Goal: Information Seeking & Learning: Learn about a topic

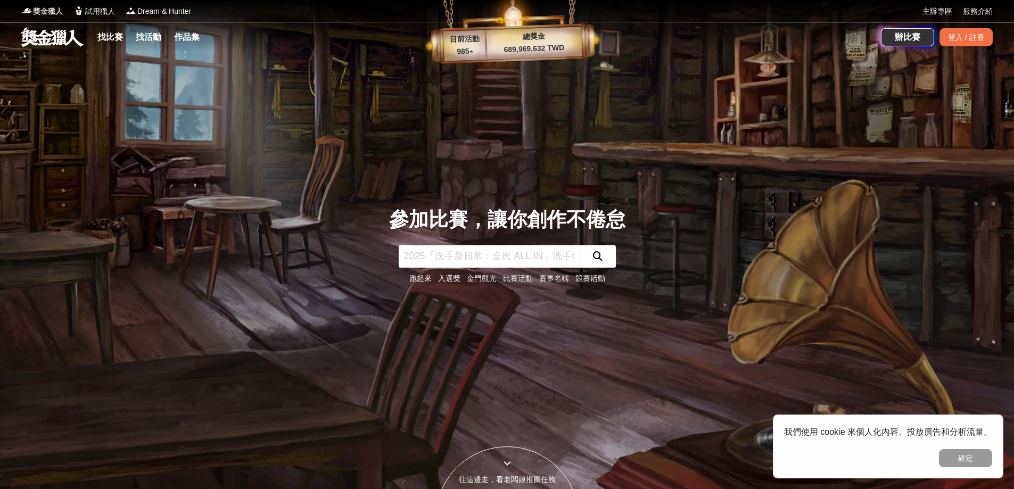
click at [57, 13] on span "獎金獵人" at bounding box center [48, 11] width 30 height 11
click at [93, 6] on span "試用獵人" at bounding box center [100, 11] width 30 height 11
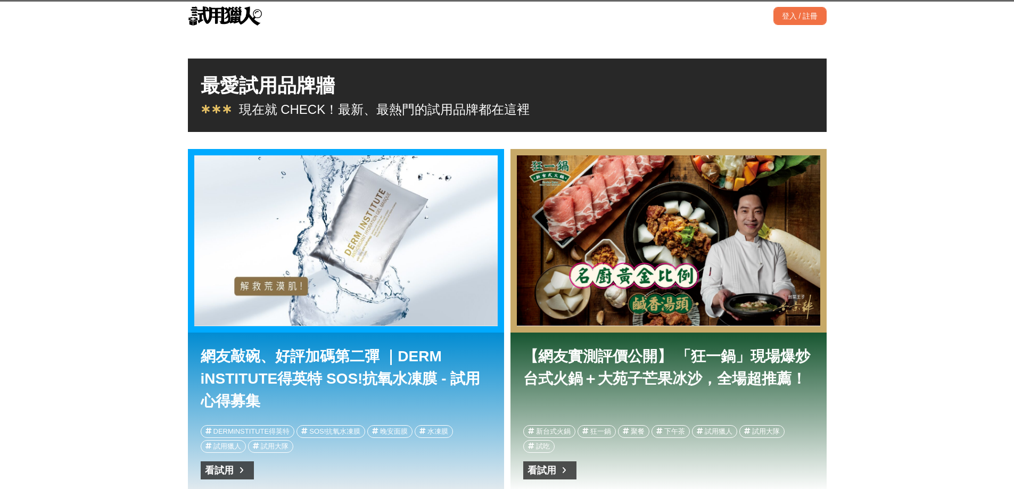
scroll to position [0, 1277]
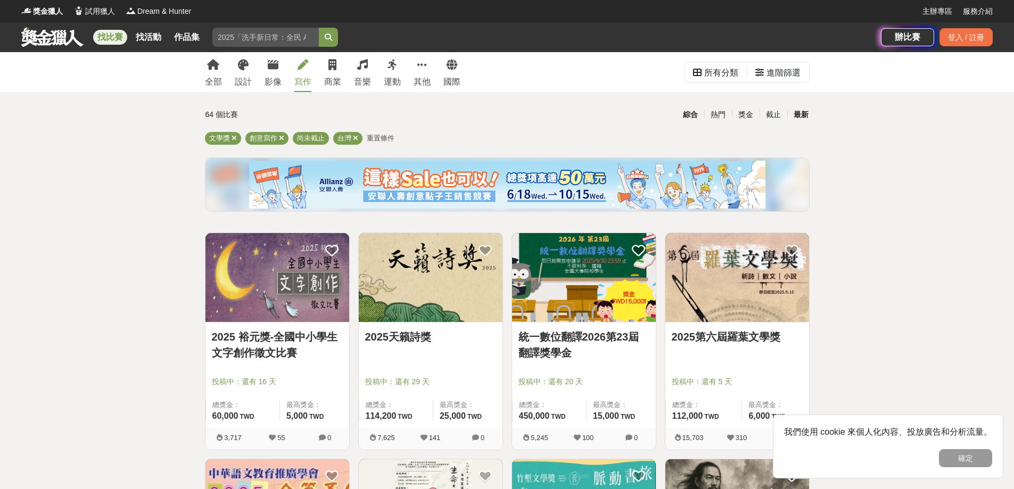
click at [804, 115] on div "最新" at bounding box center [801, 114] width 28 height 19
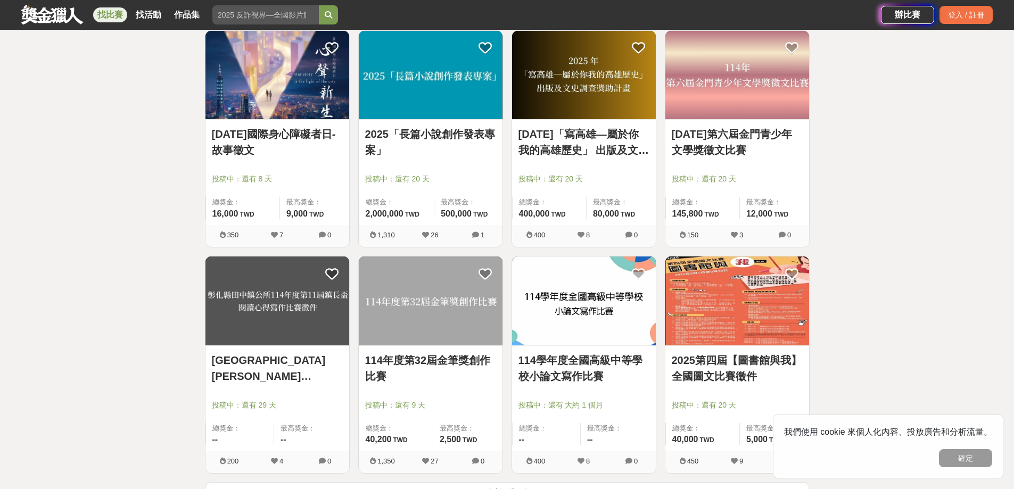
scroll to position [1224, 0]
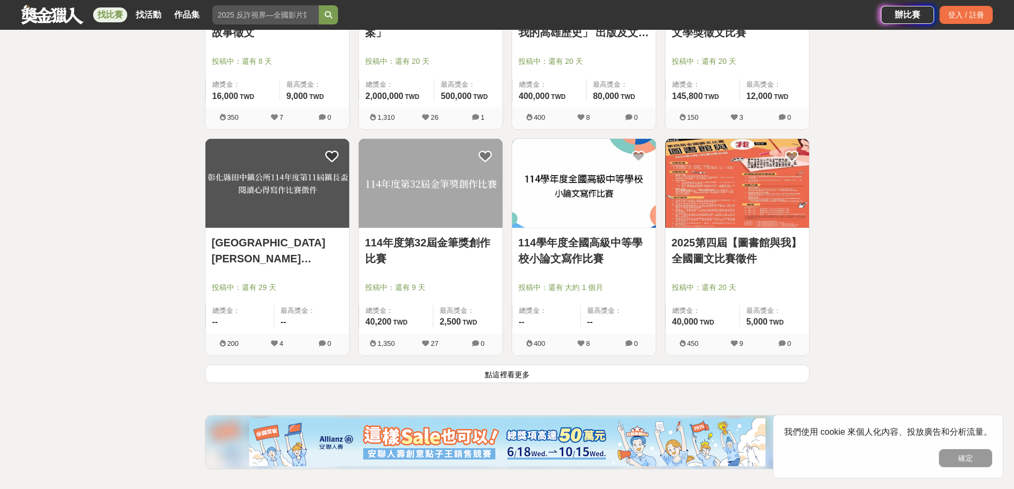
click at [341, 257] on link "彰化縣田中鎮公所114年度第11屆鎮長盃閱讀心得寫作比賽徵件" at bounding box center [277, 251] width 131 height 32
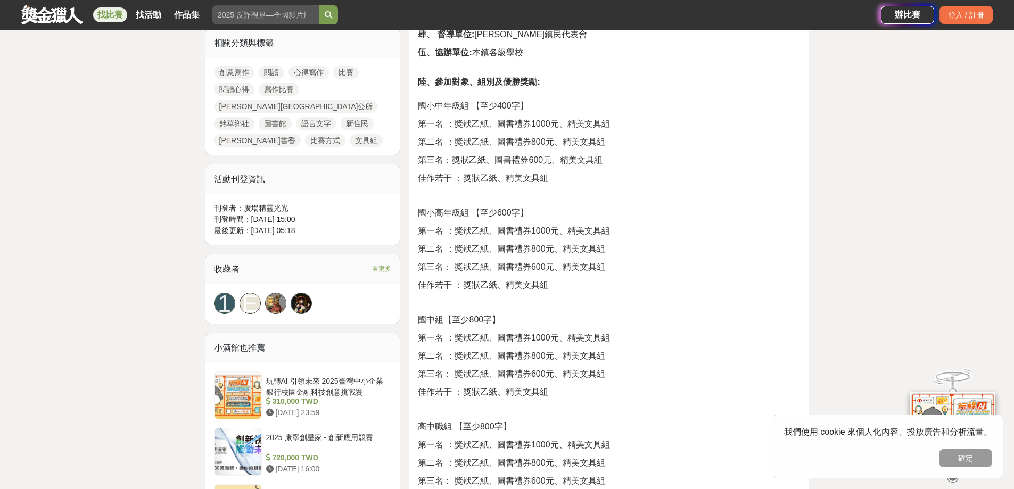
scroll to position [639, 0]
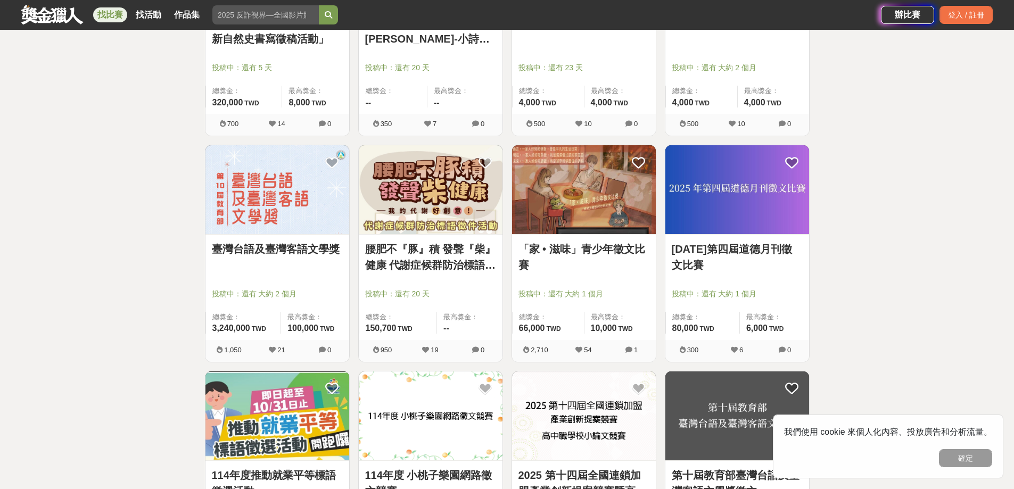
scroll to position [426, 0]
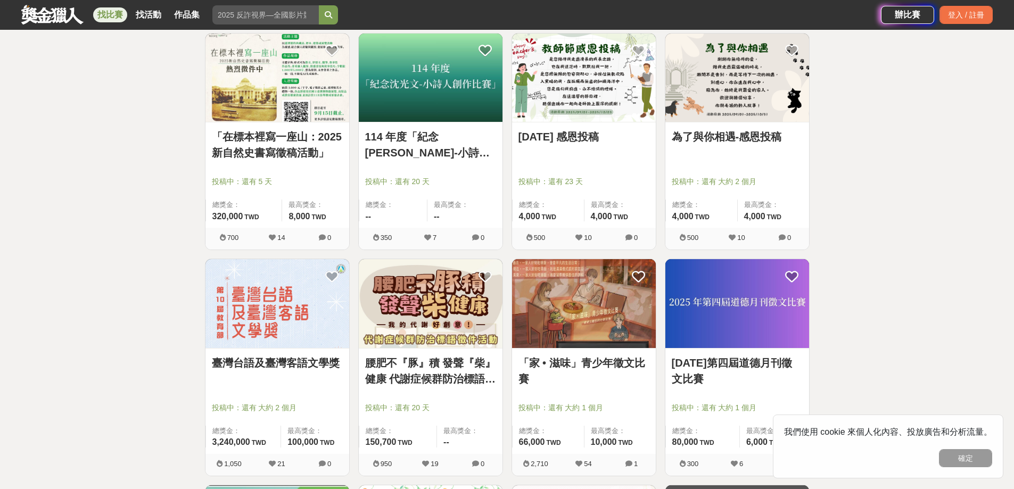
click at [741, 122] on img at bounding box center [737, 78] width 144 height 89
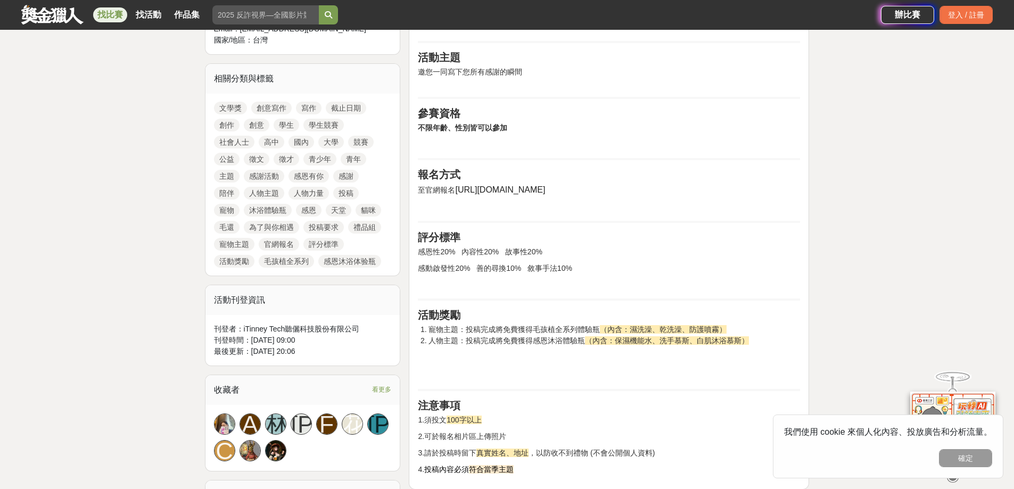
scroll to position [585, 0]
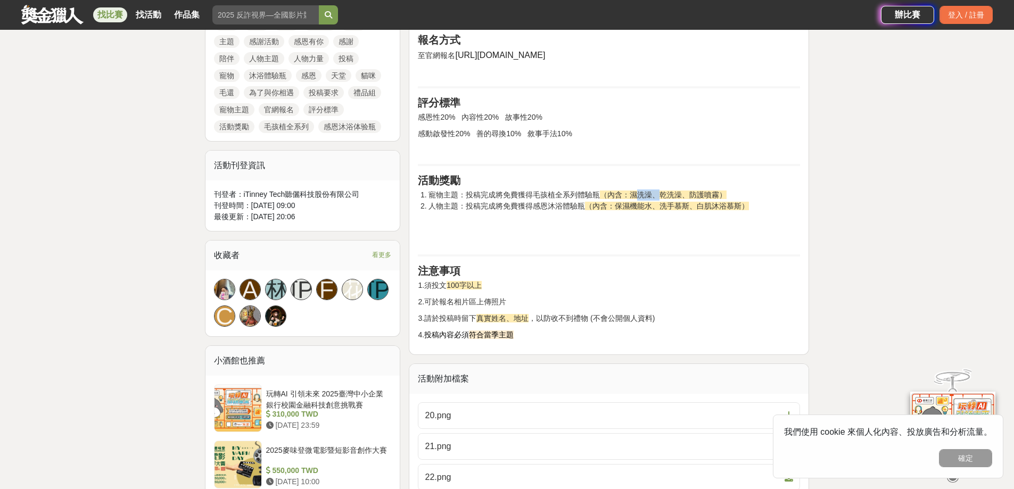
drag, startPoint x: 637, startPoint y: 192, endPoint x: 659, endPoint y: 195, distance: 21.5
click at [659, 195] on span "（內含：濕洗澡、乾洗澡、防護噴霧）" at bounding box center [663, 195] width 127 height 9
click at [675, 198] on span "（內含：濕洗澡、乾洗澡、防護噴霧）" at bounding box center [663, 195] width 127 height 9
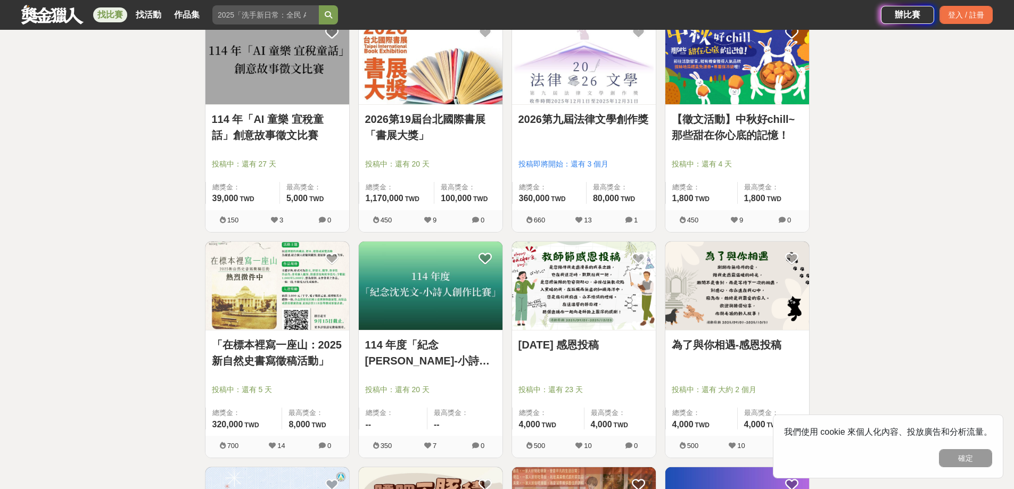
scroll to position [213, 0]
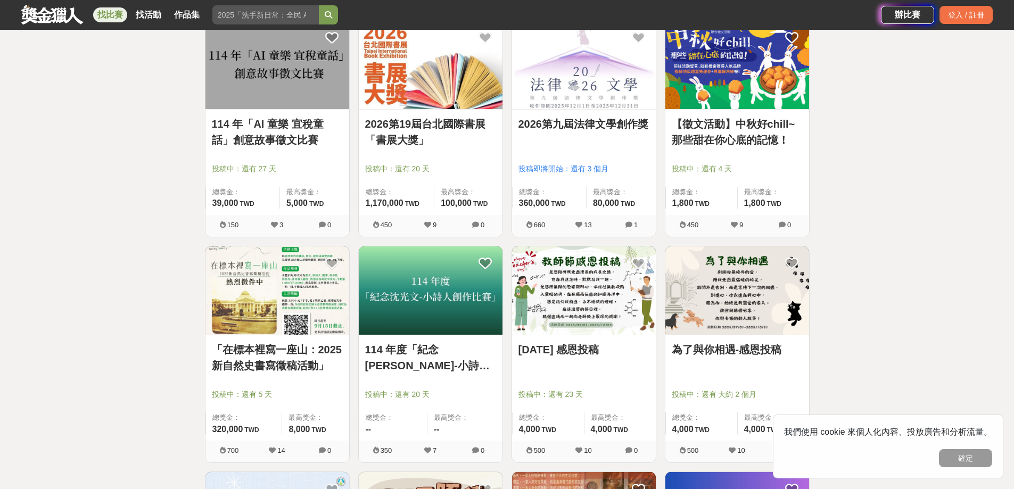
click at [606, 127] on link "2026第九屆法律文學創作獎" at bounding box center [583, 124] width 131 height 16
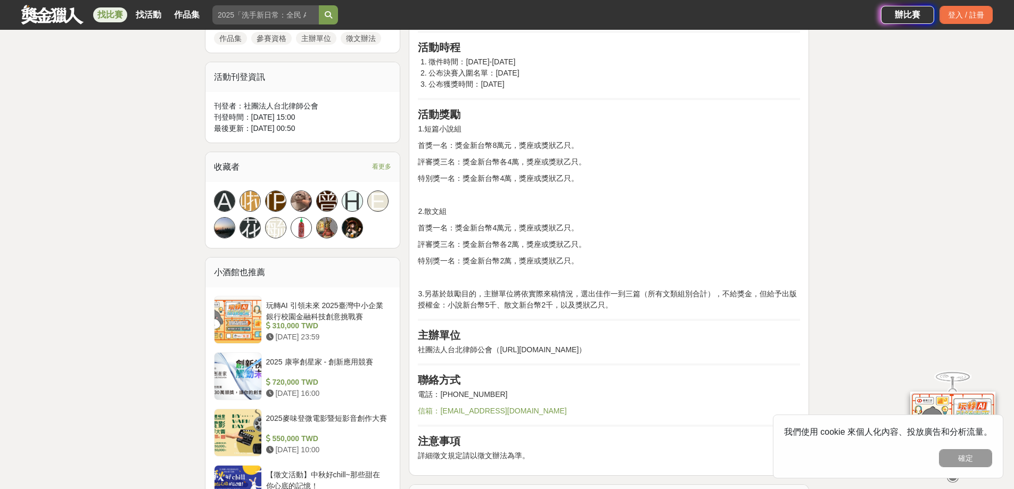
scroll to position [585, 0]
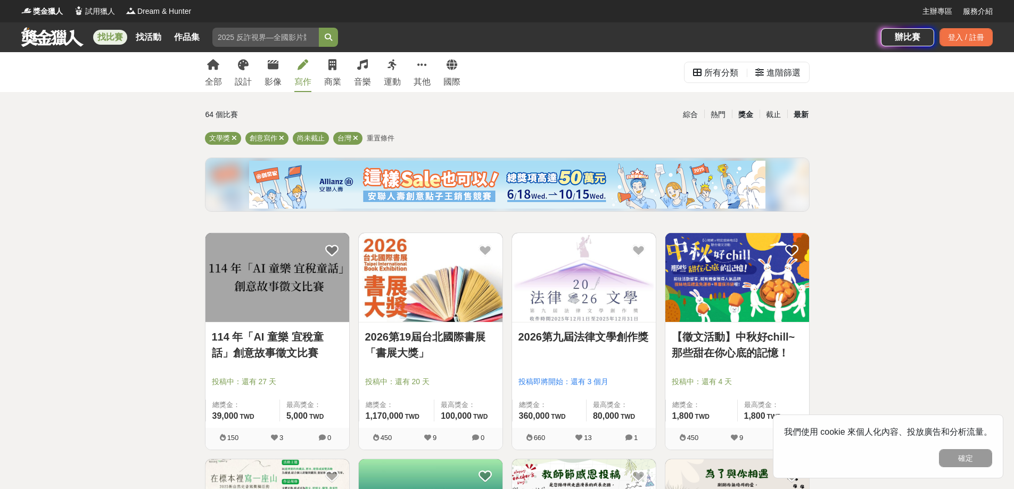
click at [752, 117] on div "獎金" at bounding box center [746, 114] width 28 height 19
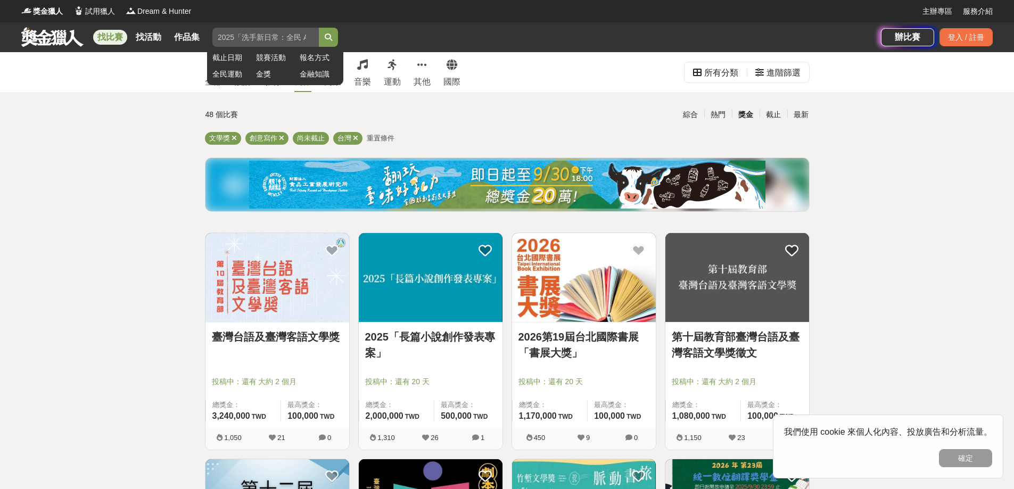
click at [259, 40] on input "search" at bounding box center [265, 37] width 106 height 19
type input "閱讀心得"
click at [319, 28] on button "submit" at bounding box center [328, 37] width 19 height 19
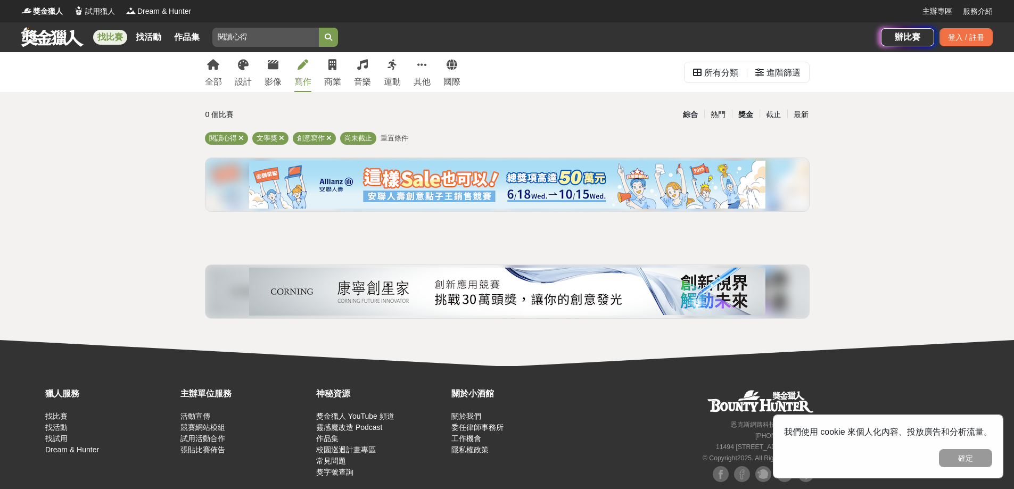
click at [694, 114] on div "綜合" at bounding box center [690, 114] width 28 height 19
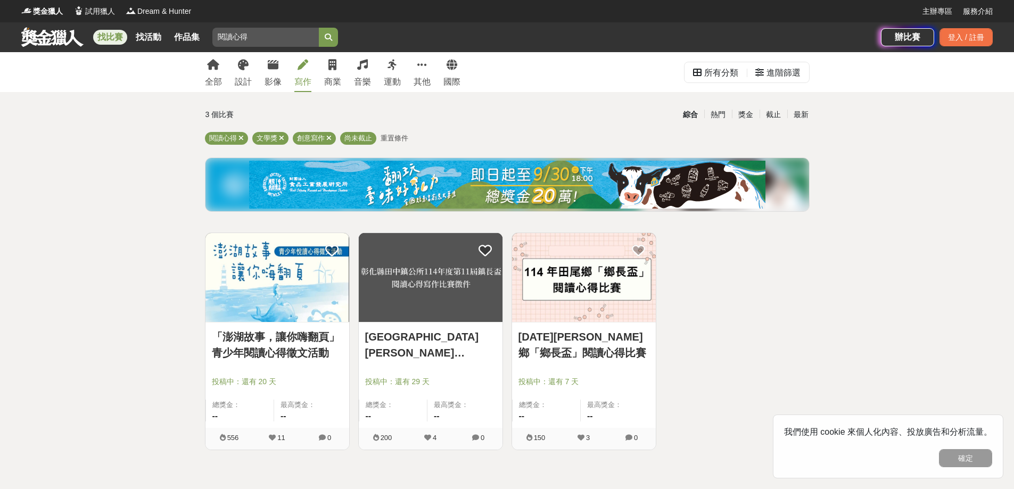
click at [286, 343] on link "「澎湖故事，讓你嗨翻頁」青少年閱讀心得徵文活動" at bounding box center [277, 345] width 131 height 32
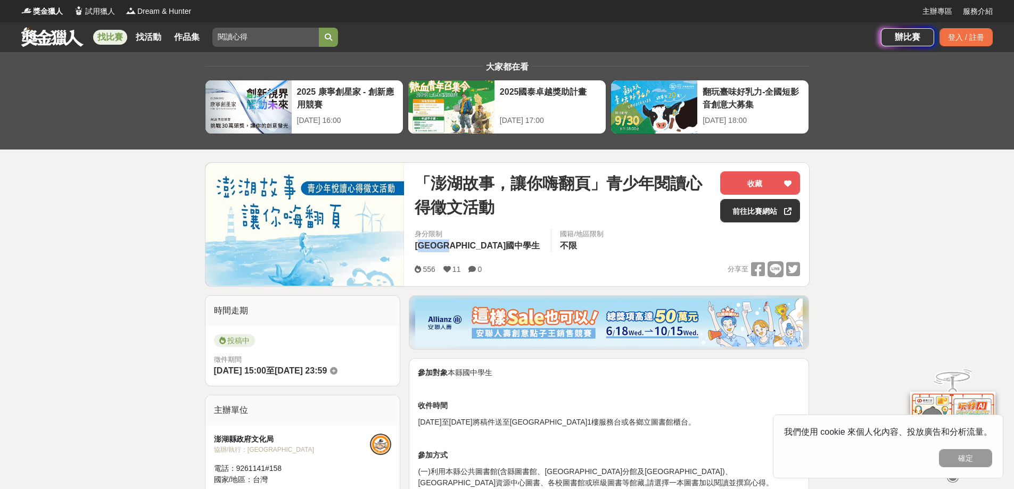
drag, startPoint x: 427, startPoint y: 247, endPoint x: 467, endPoint y: 242, distance: 40.3
click at [467, 242] on span "澎湖縣國中學生" at bounding box center [477, 245] width 125 height 9
click at [560, 236] on div "國籍/地區限制" at bounding box center [582, 234] width 44 height 11
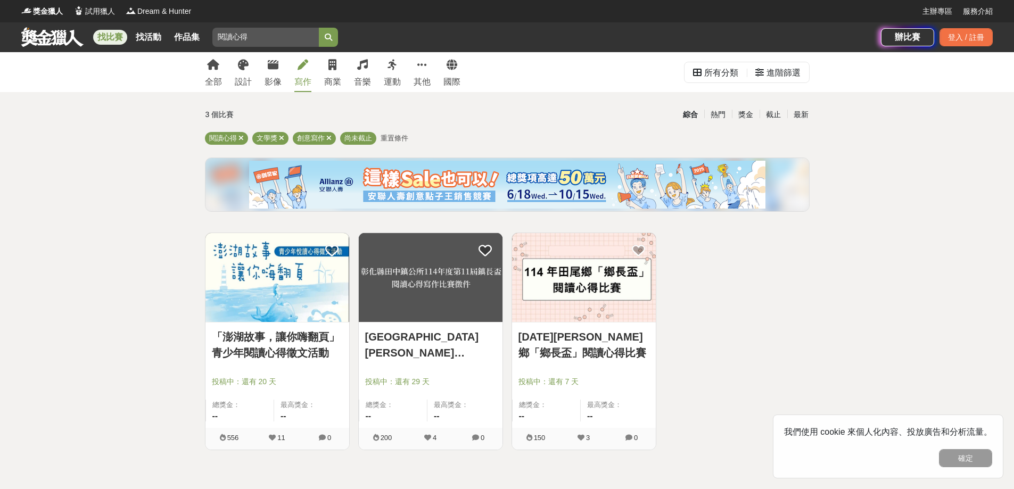
click at [689, 118] on div "綜合" at bounding box center [690, 114] width 28 height 19
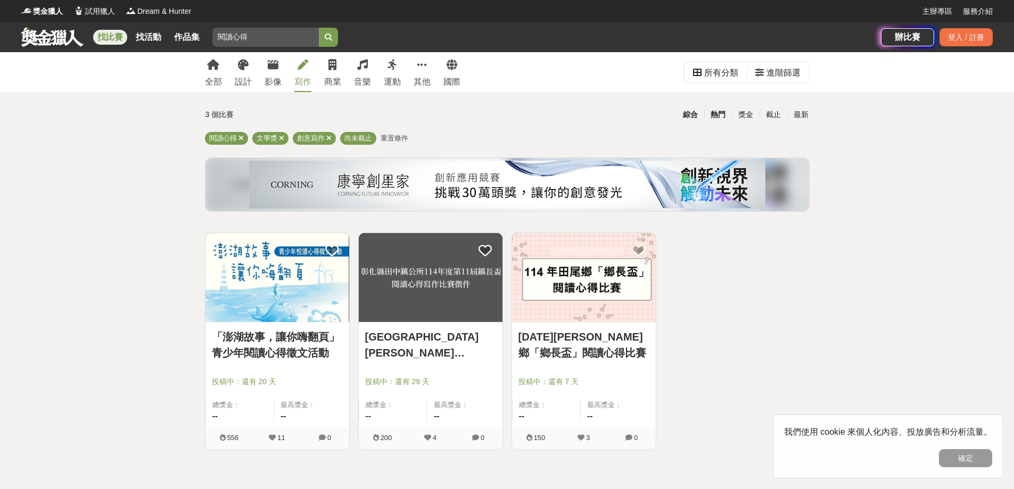
click at [708, 115] on div "熱門" at bounding box center [718, 114] width 28 height 19
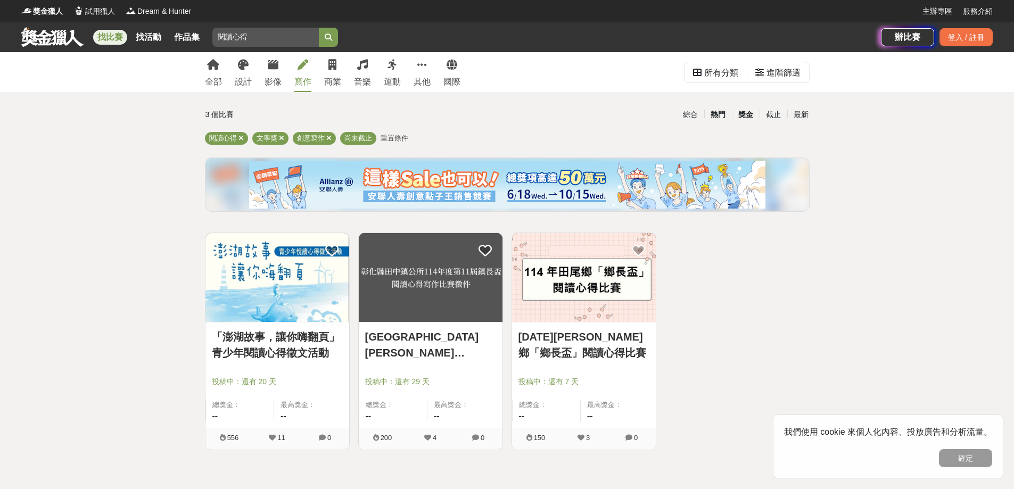
click at [750, 115] on div "獎金" at bounding box center [746, 114] width 28 height 19
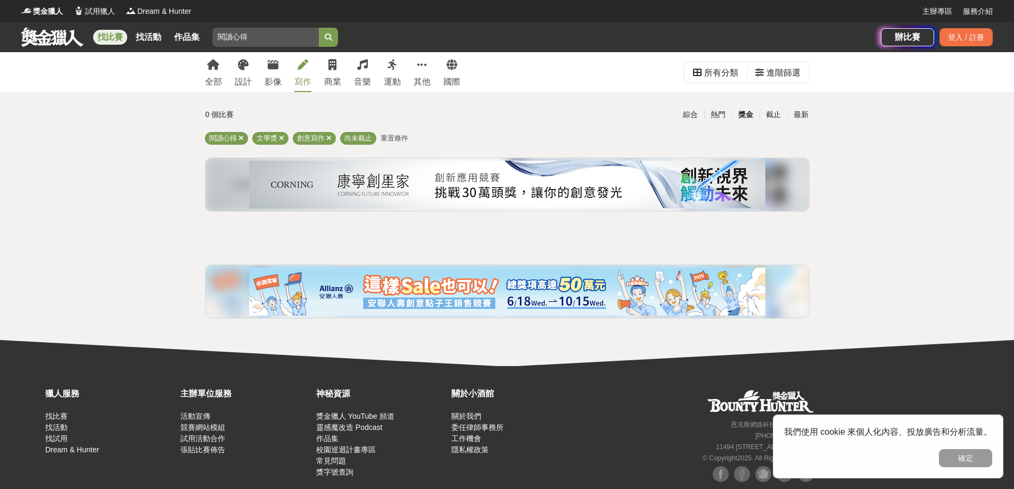
click at [757, 118] on div "獎金" at bounding box center [746, 114] width 28 height 19
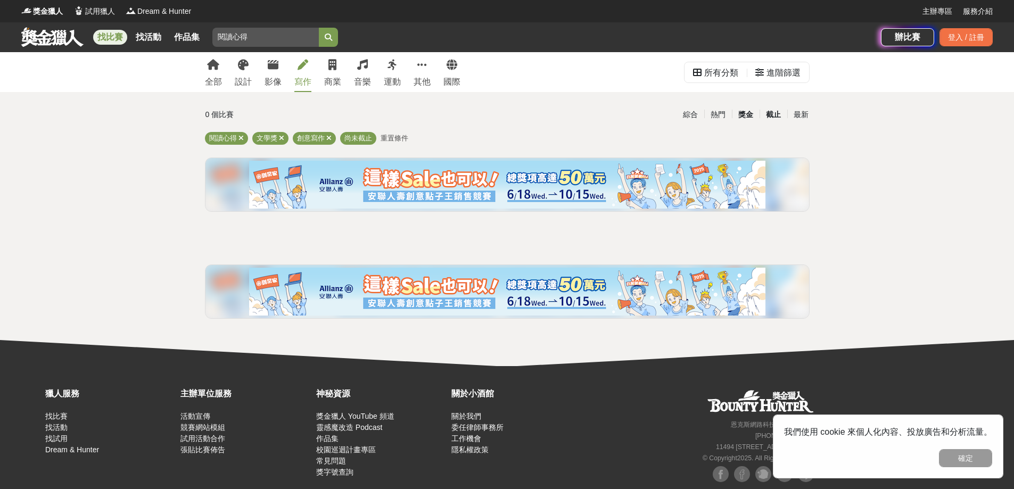
click at [769, 118] on div "截止" at bounding box center [773, 114] width 28 height 19
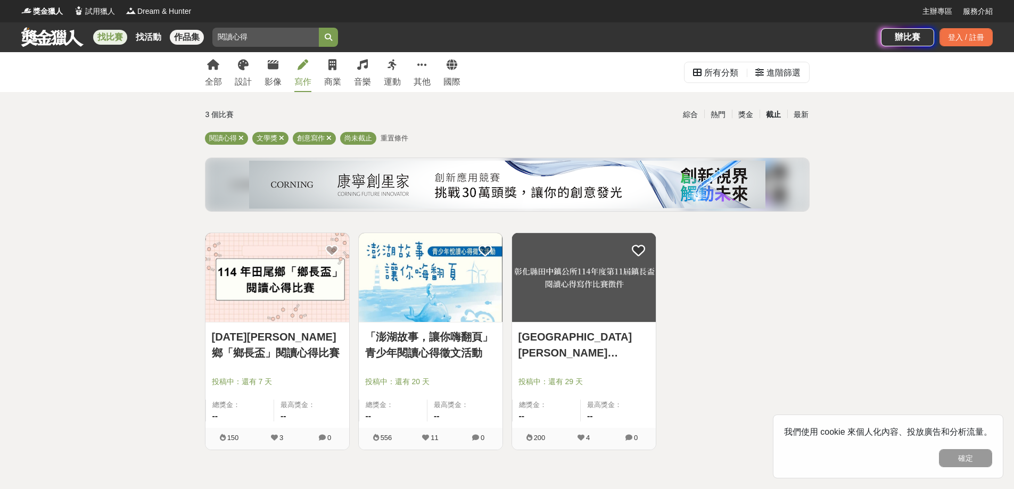
drag, startPoint x: 274, startPoint y: 42, endPoint x: 198, endPoint y: 40, distance: 75.6
click at [198, 40] on div "找比賽 找活動 作品集 閱讀心得 截止日期 競賽活動 報名方式 全民運動 金獎 金融知識" at bounding box center [450, 37] width 859 height 30
click at [715, 123] on div "綜合 熱門 獎金 截止 最新" at bounding box center [607, 114] width 403 height 19
click at [707, 116] on div "熱門" at bounding box center [718, 114] width 28 height 19
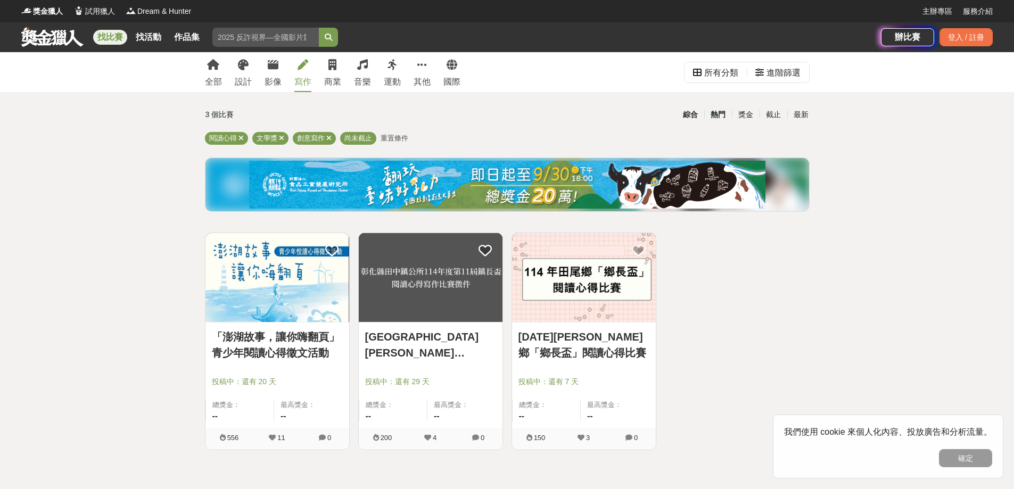
click at [691, 120] on div "綜合" at bounding box center [690, 114] width 28 height 19
click at [239, 139] on icon at bounding box center [240, 138] width 5 height 7
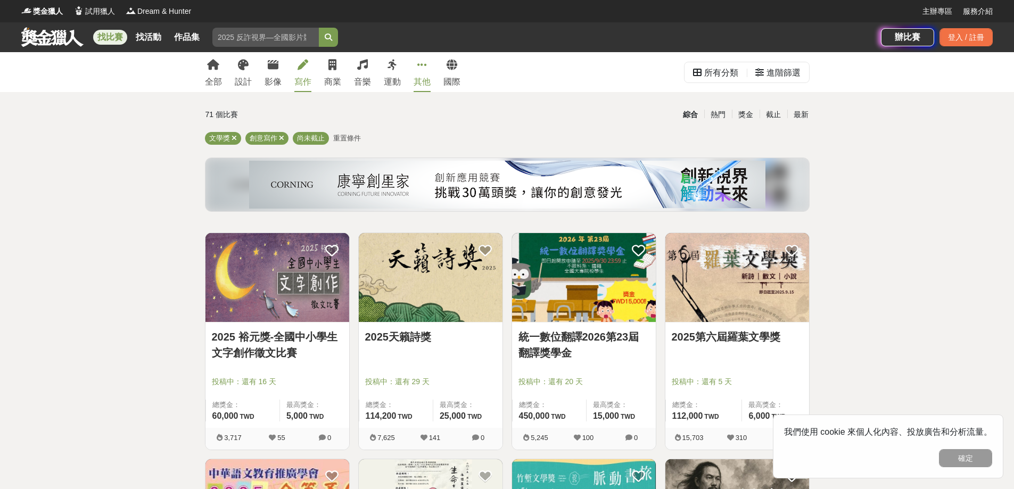
click at [416, 81] on div "其他" at bounding box center [421, 82] width 17 height 13
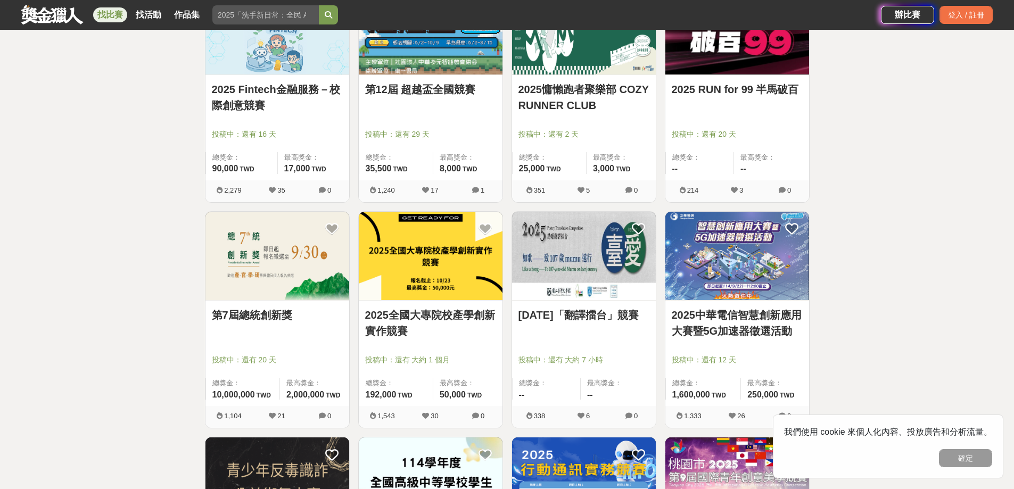
scroll to position [266, 0]
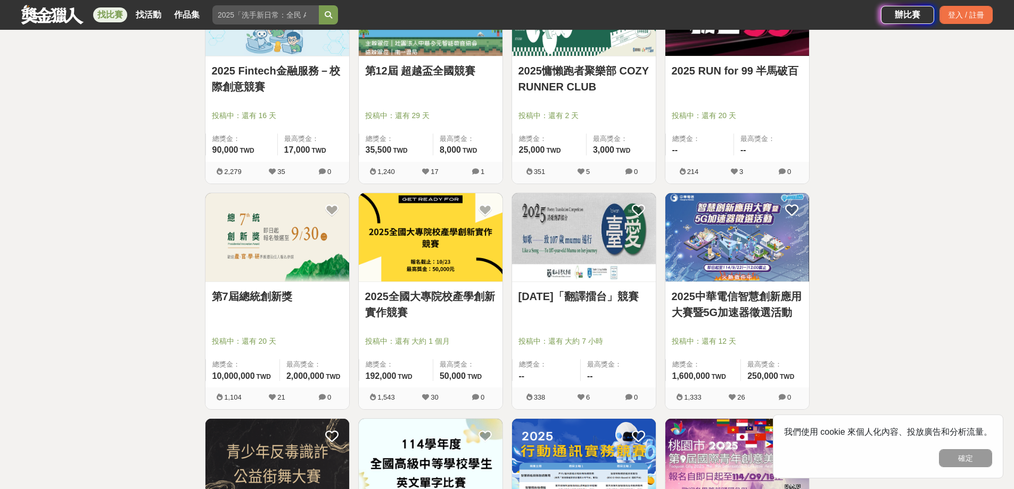
click at [314, 328] on div at bounding box center [280, 326] width 137 height 13
click at [276, 288] on div "第7屆總統創新獎 投稿中：還有 20 天 總獎金： 10,000,000 1,000 萬 TWD 最高獎金： 2,000,000 TWD" at bounding box center [277, 334] width 144 height 105
click at [271, 297] on link "第7屆總統創新獎" at bounding box center [277, 296] width 131 height 16
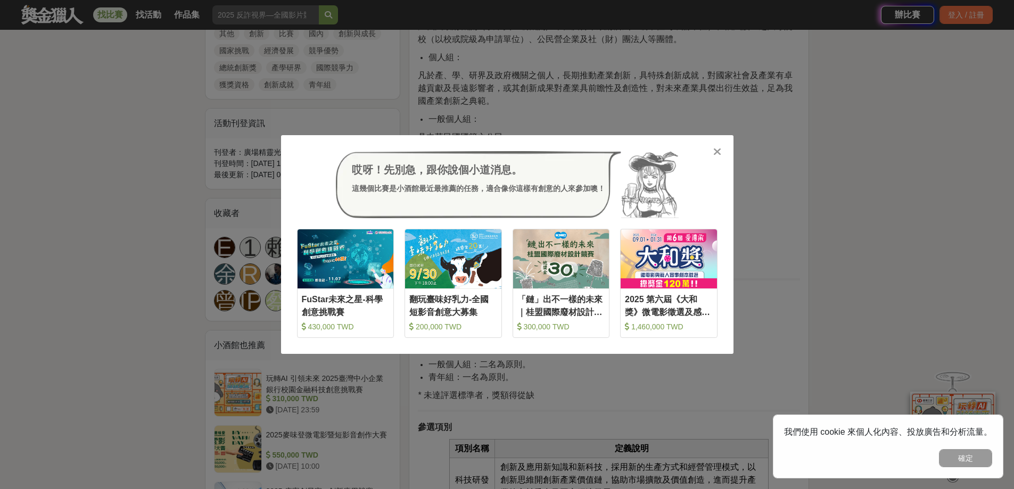
scroll to position [426, 0]
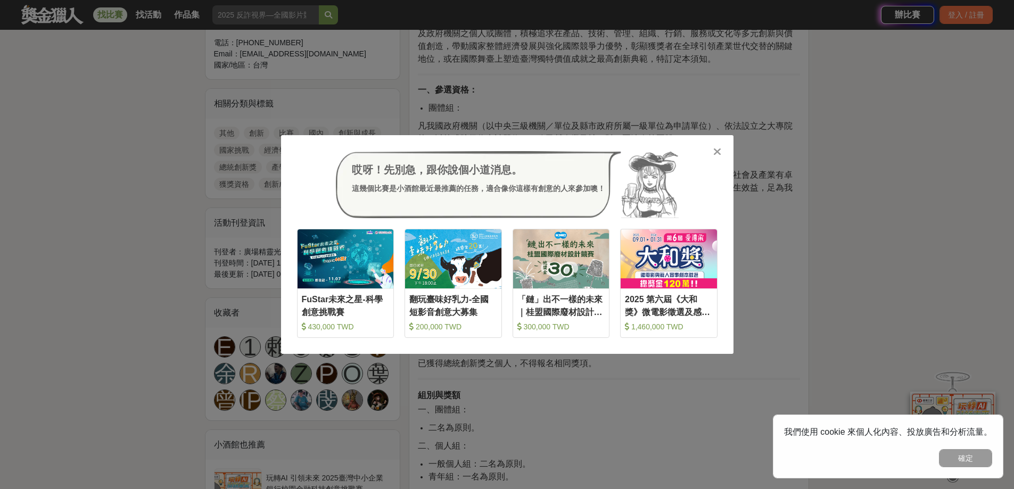
click at [719, 156] on icon at bounding box center [717, 151] width 8 height 11
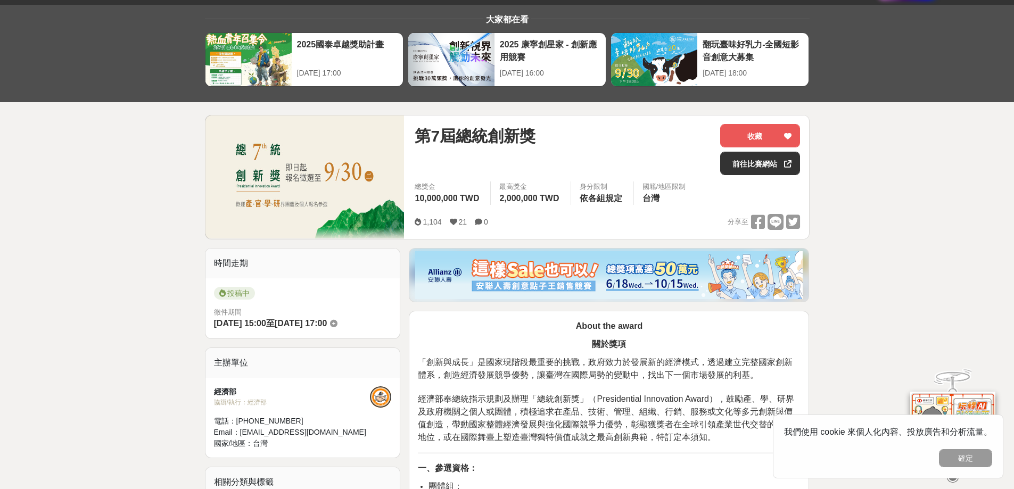
scroll to position [0, 0]
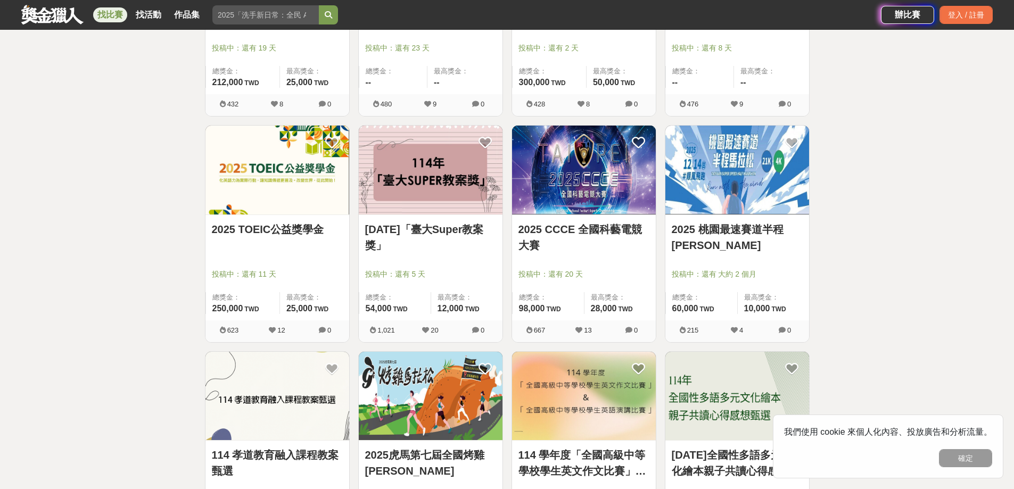
scroll to position [905, 0]
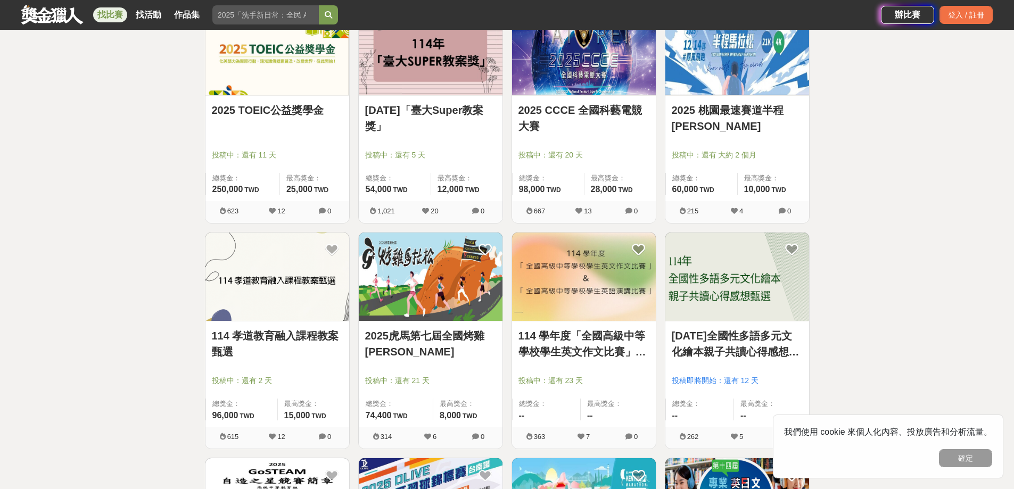
click at [435, 341] on link "2025虎馬第七屆全國烤雞馬拉松" at bounding box center [430, 344] width 131 height 32
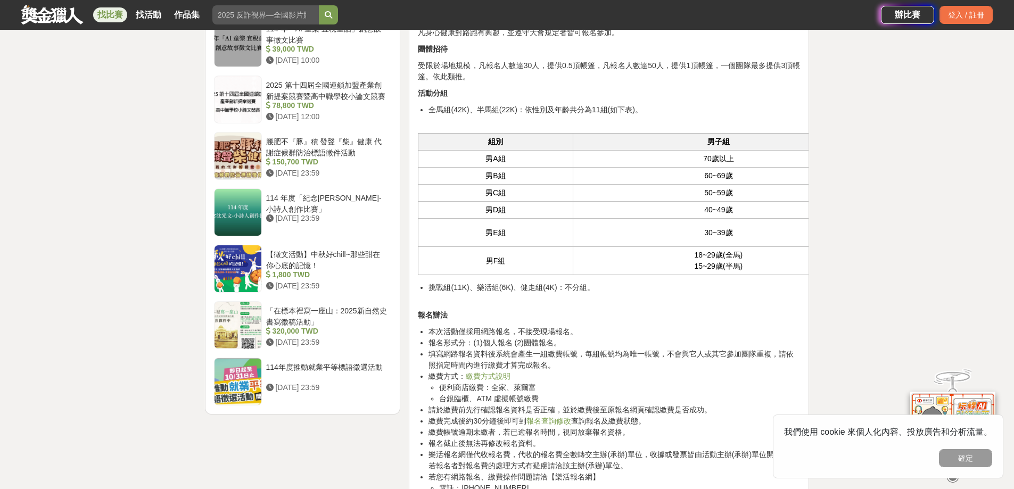
scroll to position [1224, 0]
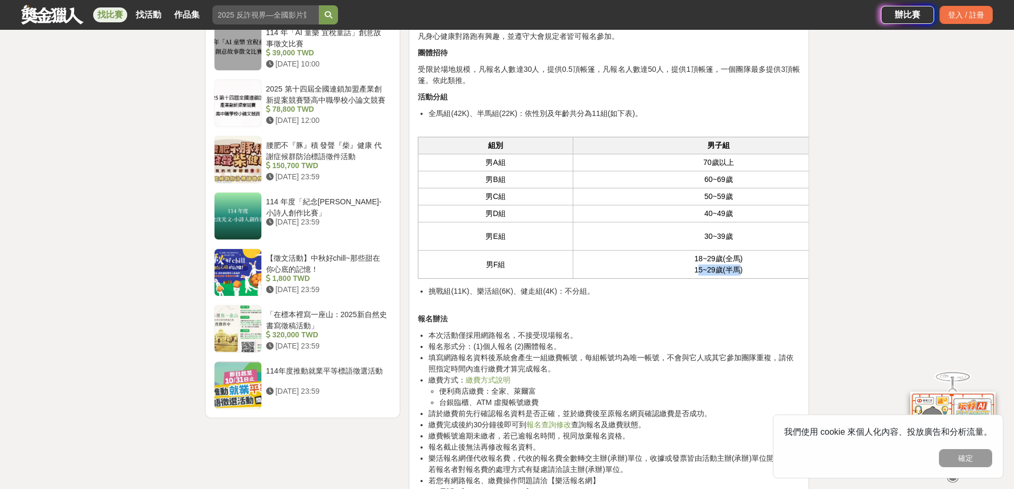
drag, startPoint x: 700, startPoint y: 249, endPoint x: 741, endPoint y: 251, distance: 40.5
click at [741, 251] on td "18~29歲(全馬) 15~29歲(半馬)" at bounding box center [719, 265] width 292 height 28
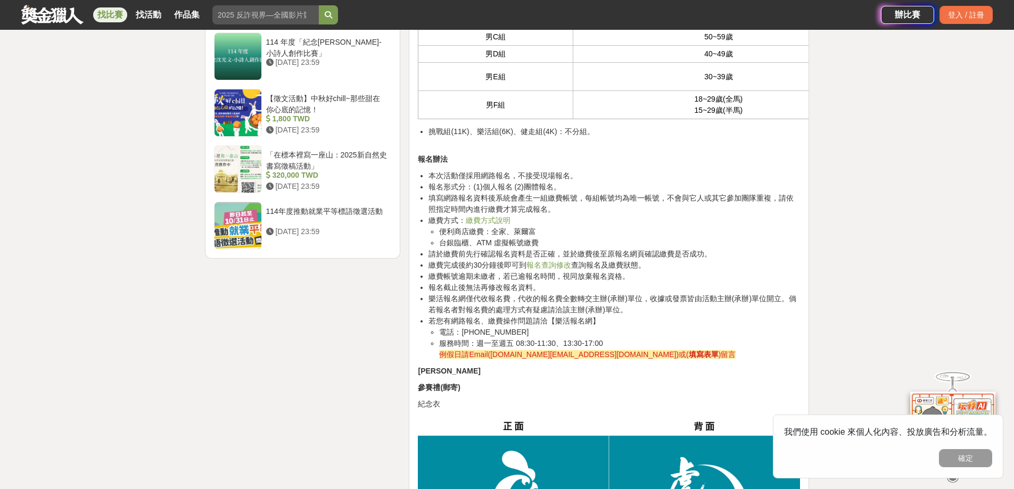
scroll to position [1490, 0]
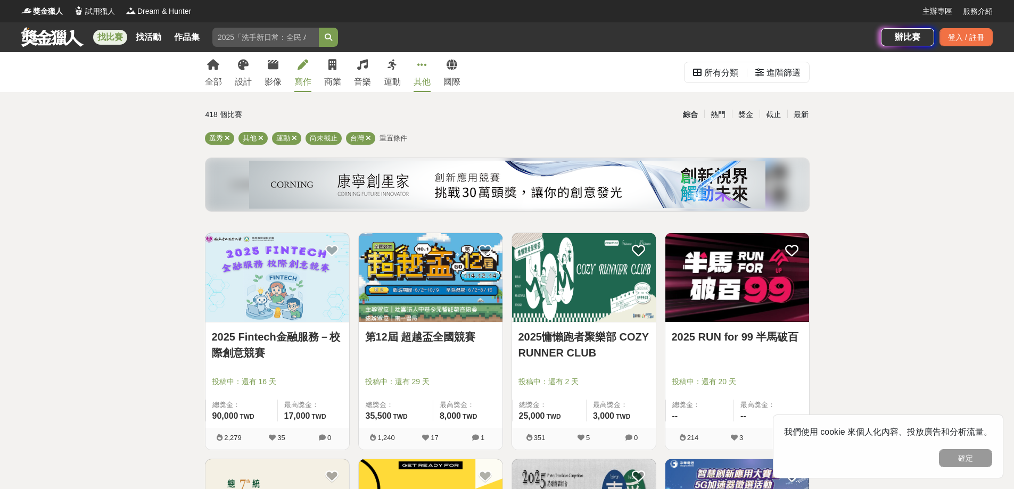
click at [295, 74] on link "寫作" at bounding box center [302, 72] width 17 height 40
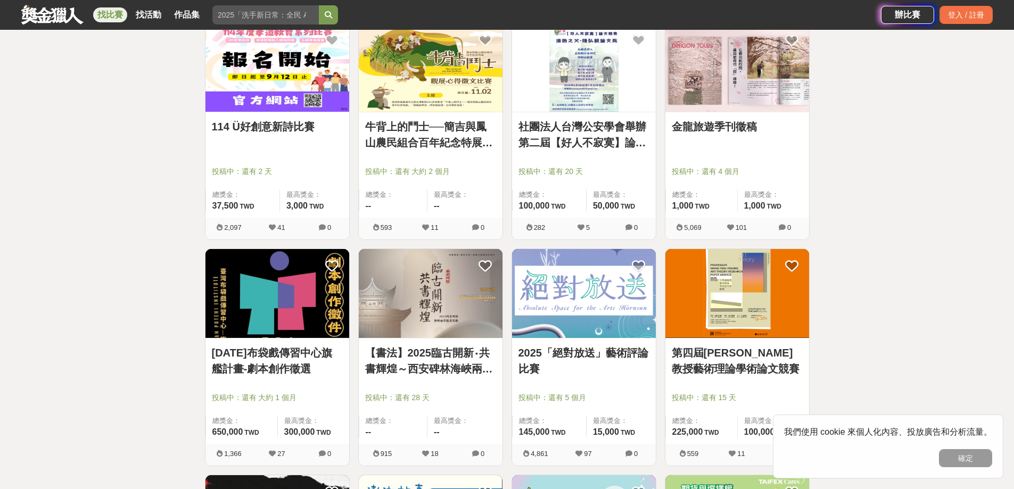
scroll to position [692, 0]
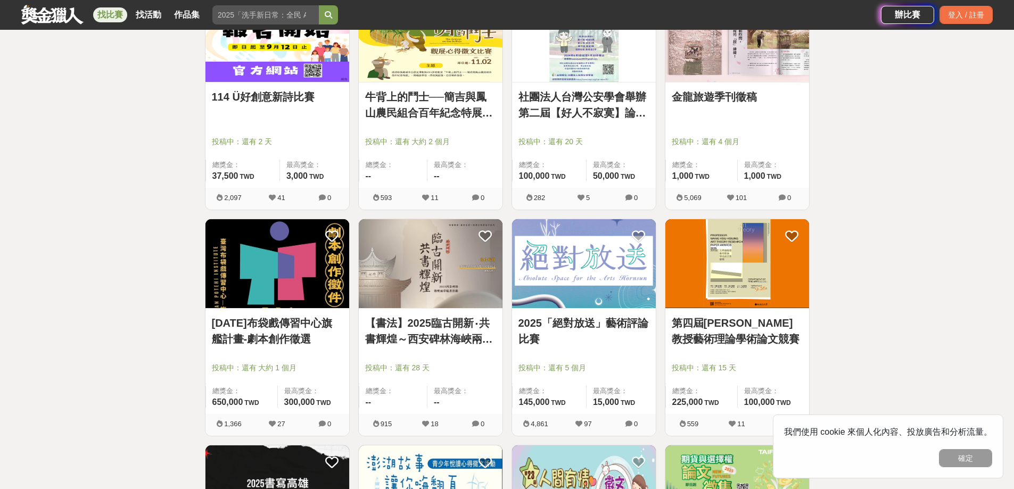
click at [465, 334] on link "【書法】2025臨古開新‧共書輝煌～西安碑林海峽兩岸臨書徵件活動" at bounding box center [430, 331] width 131 height 32
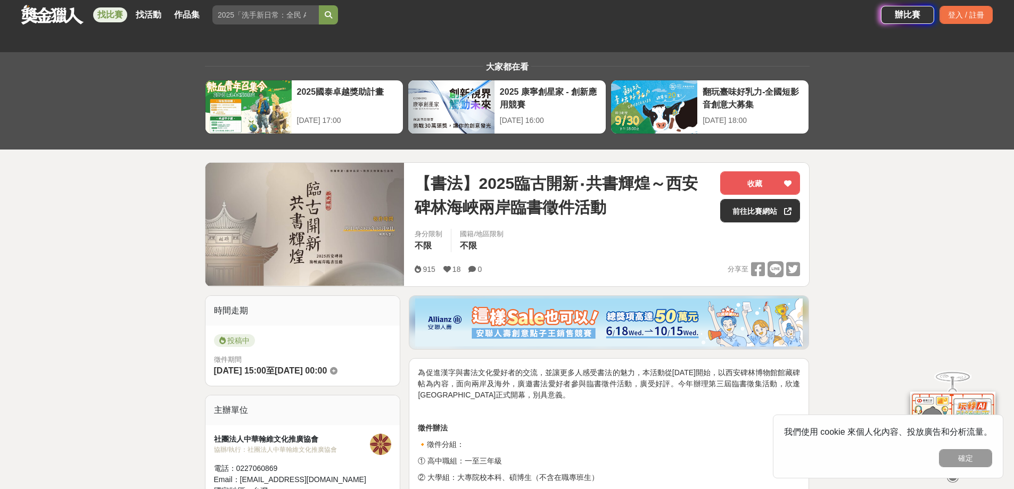
scroll to position [266, 0]
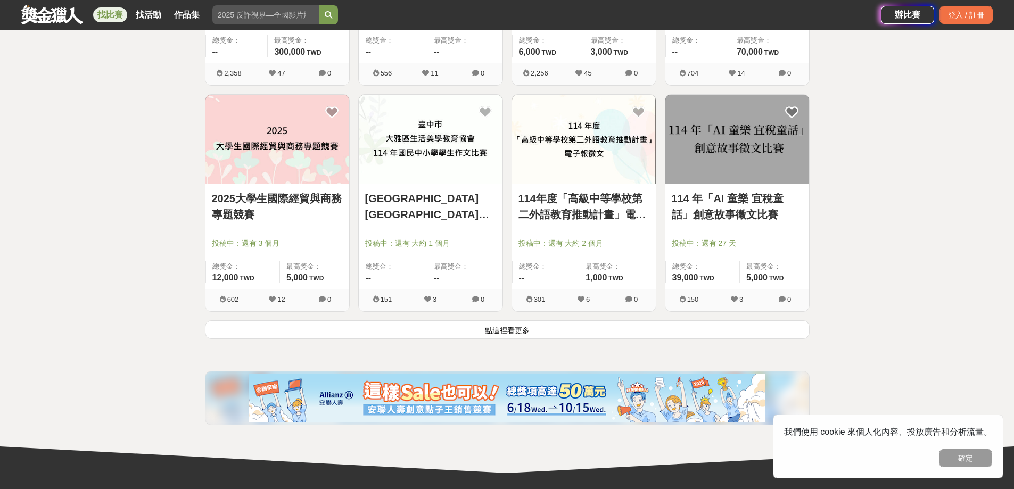
scroll to position [1277, 0]
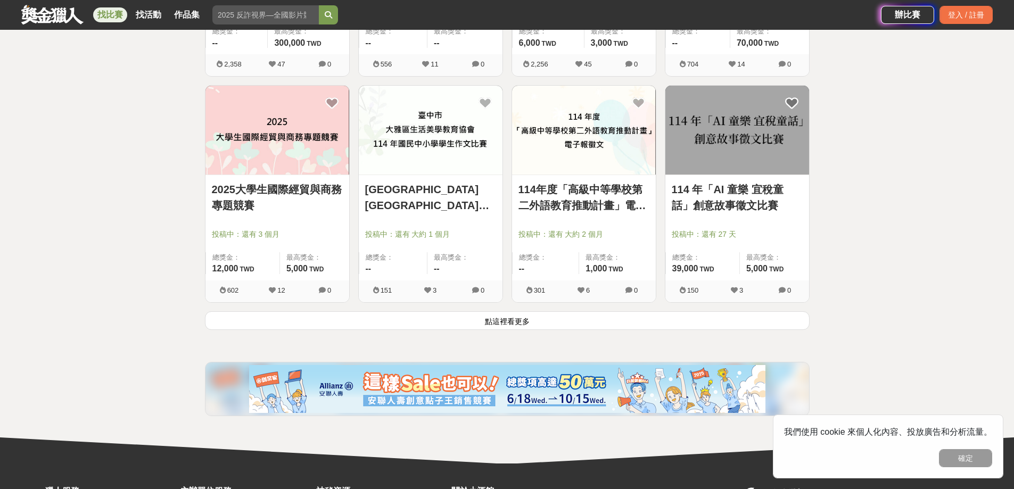
click at [594, 324] on button "點這裡看更多" at bounding box center [507, 320] width 604 height 19
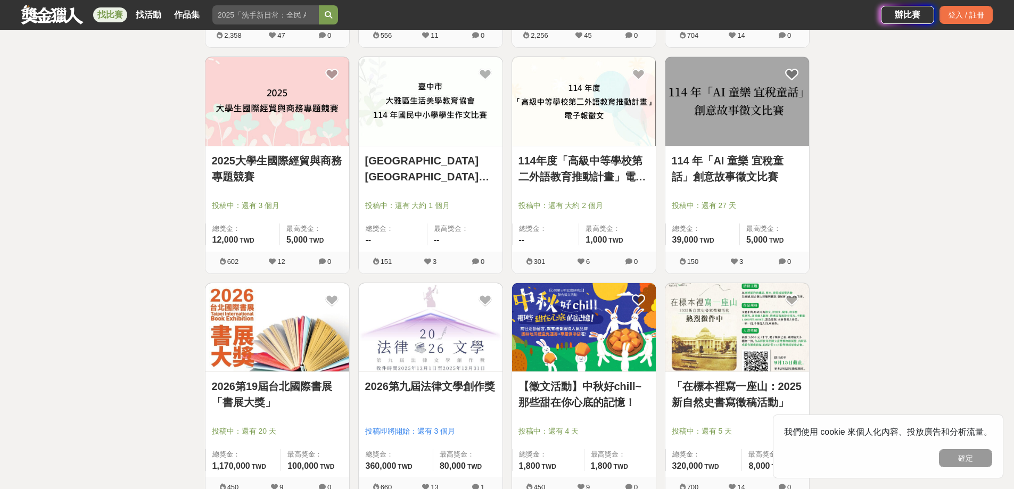
scroll to position [1543, 0]
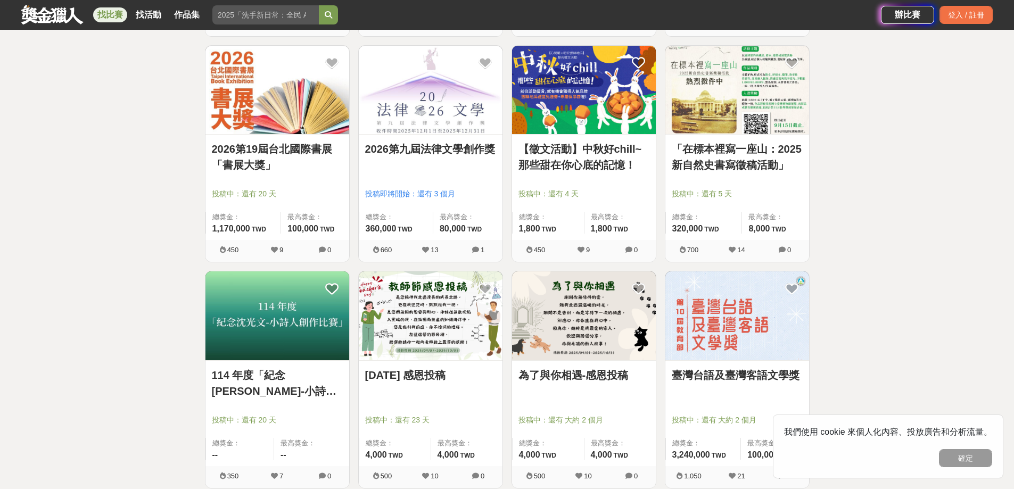
click at [286, 127] on img at bounding box center [277, 90] width 144 height 89
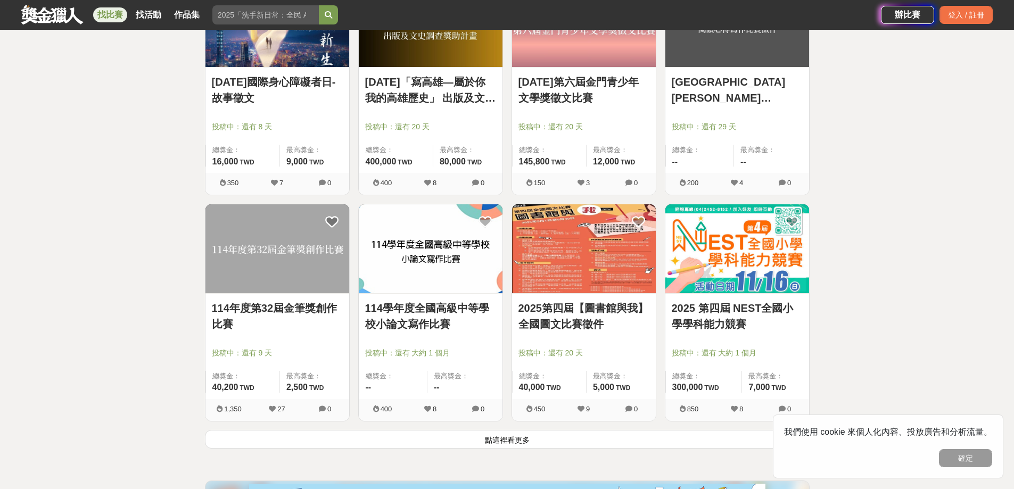
scroll to position [2554, 0]
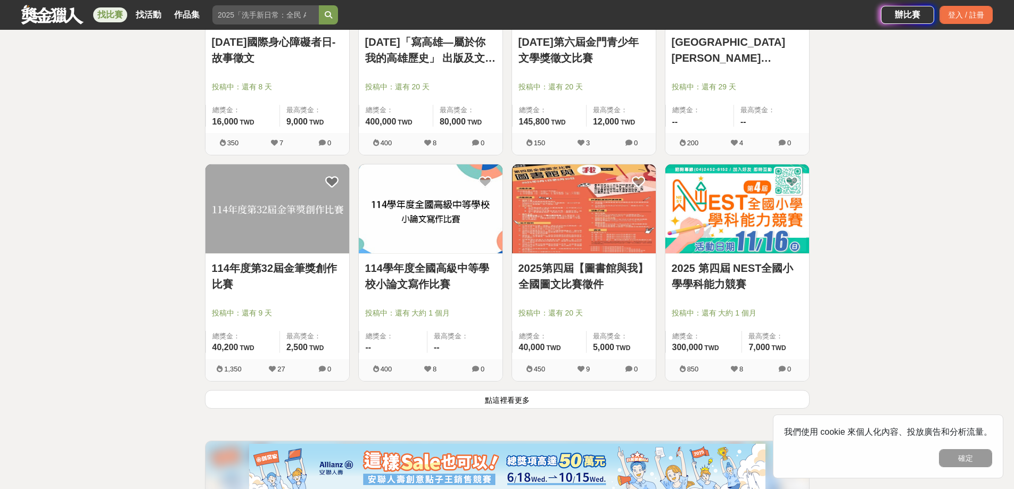
click at [499, 402] on button "點這裡看更多" at bounding box center [507, 399] width 604 height 19
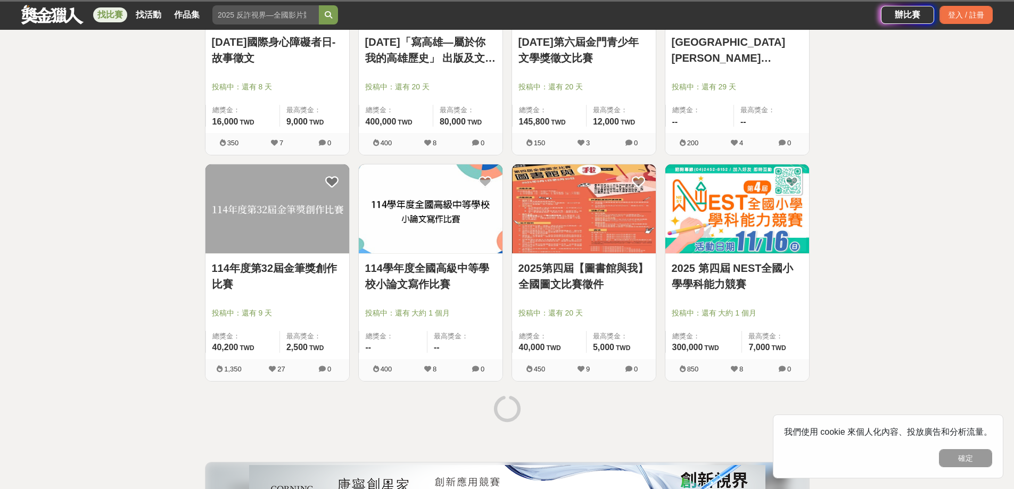
click at [298, 273] on link "114年度第32屆金筆獎創作比賽" at bounding box center [277, 276] width 131 height 32
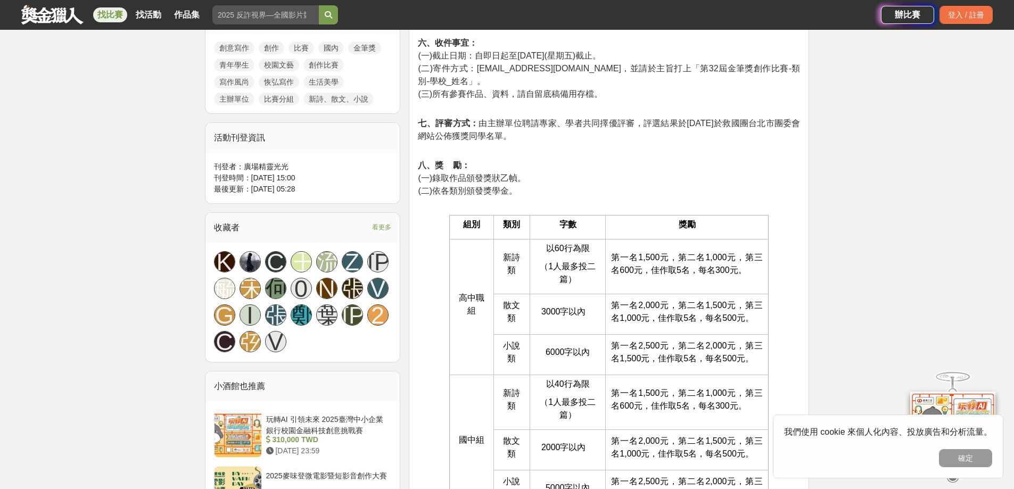
scroll to position [372, 0]
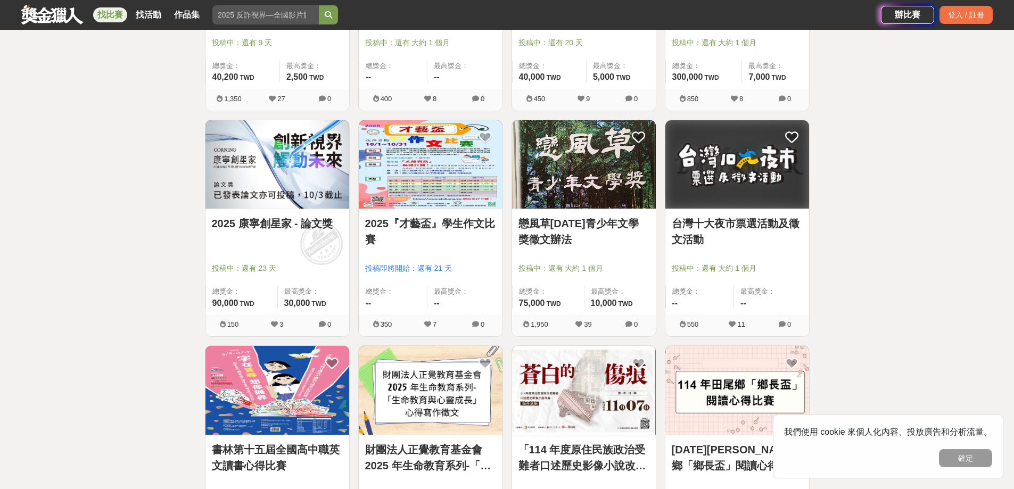
scroll to position [2980, 0]
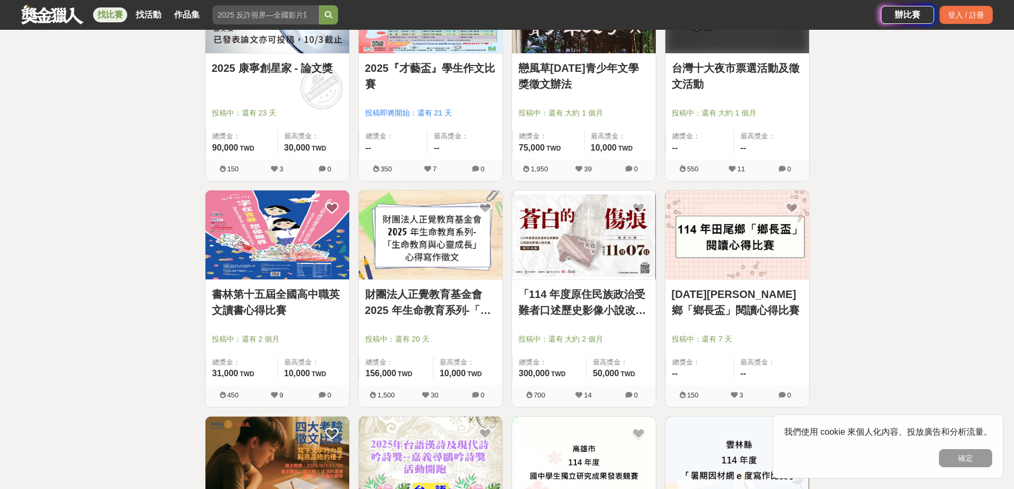
click at [255, 308] on link "書林第十五屆全國高中職英文讀書心得比賽" at bounding box center [277, 302] width 131 height 32
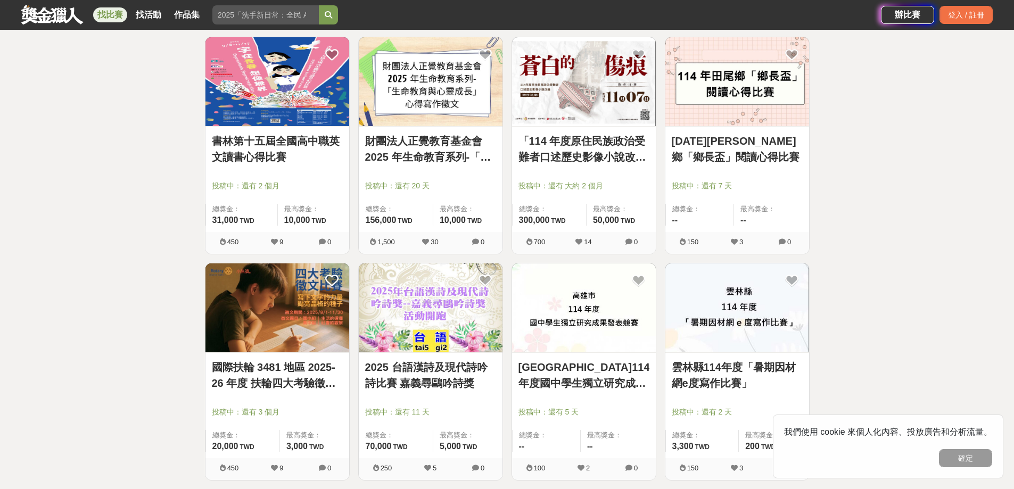
scroll to position [3140, 0]
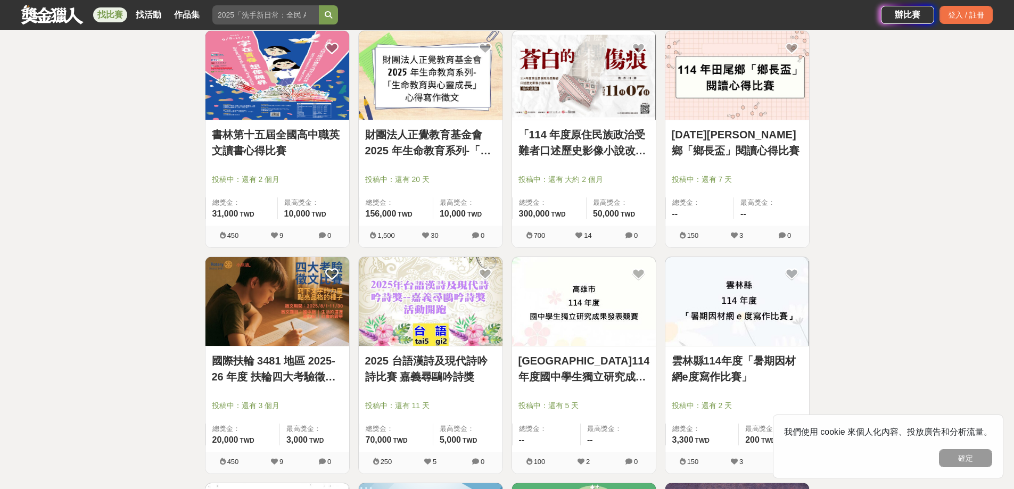
click at [278, 382] on link "國際扶輪 3481 地區 2025-26 年度 扶輪四大考驗徵文比賽" at bounding box center [277, 369] width 131 height 32
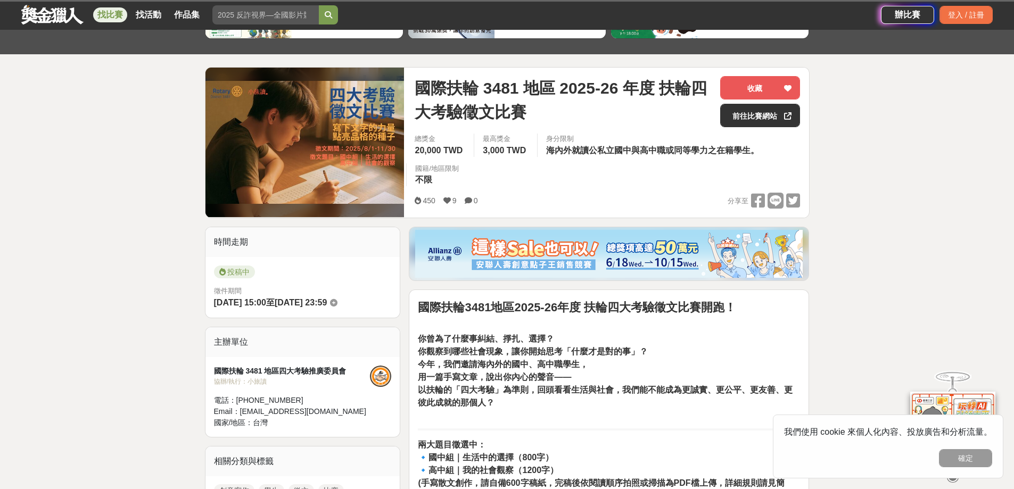
scroll to position [53, 0]
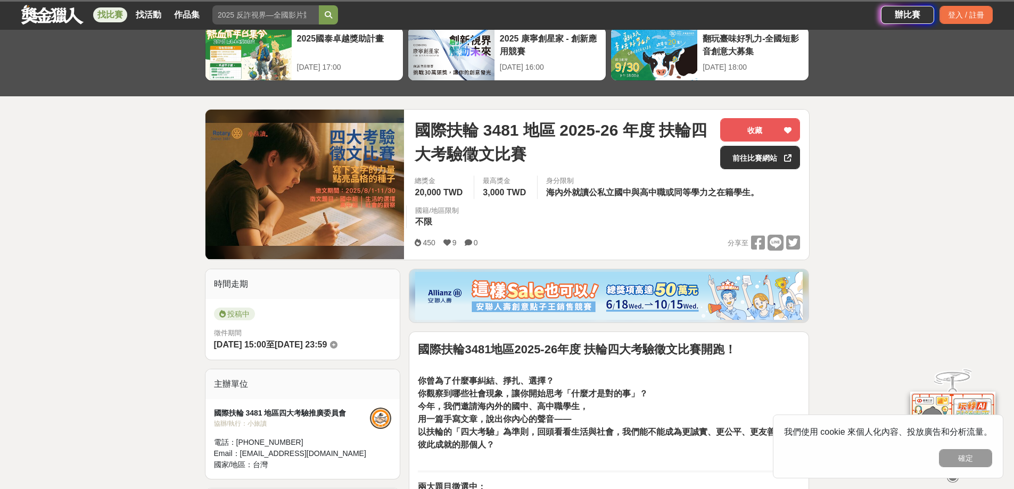
drag, startPoint x: 315, startPoint y: 1, endPoint x: 186, endPoint y: 53, distance: 138.9
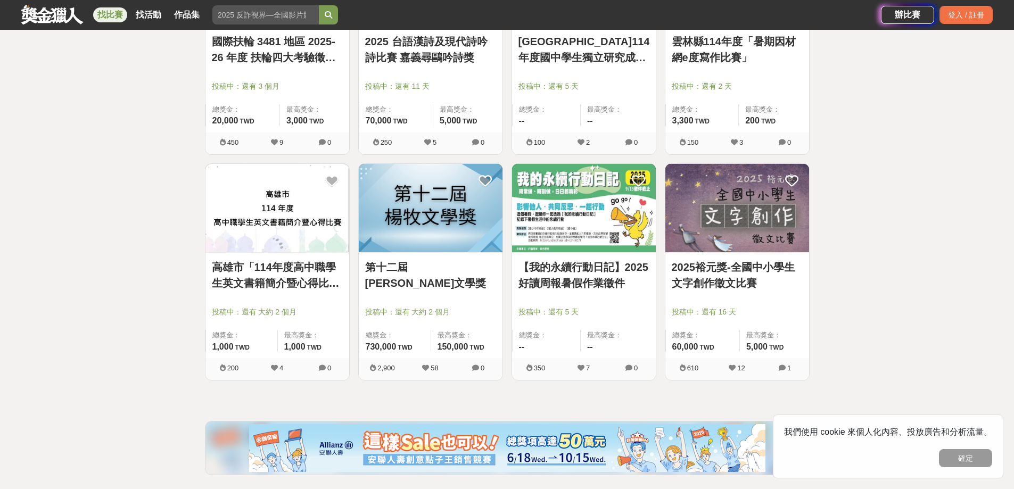
scroll to position [3406, 0]
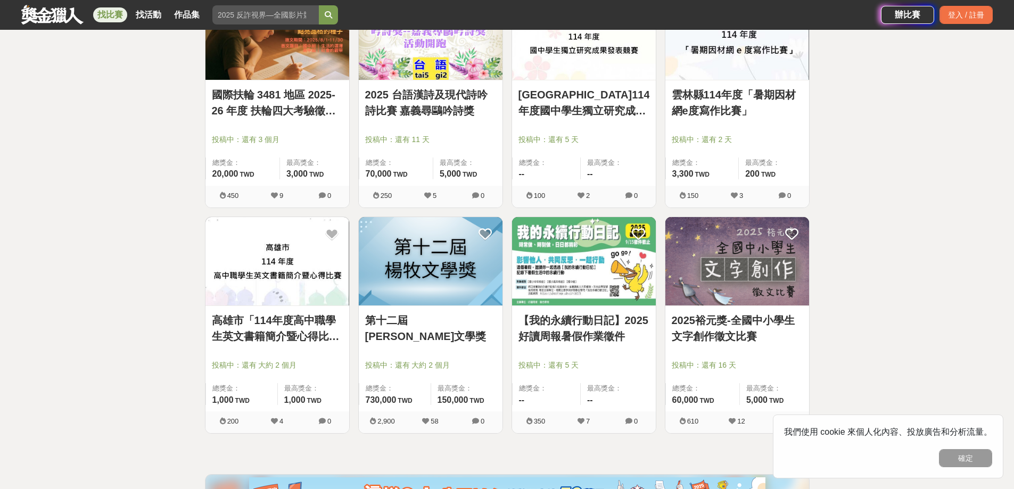
click at [396, 315] on link "第十二屆楊牧文學獎" at bounding box center [430, 328] width 131 height 32
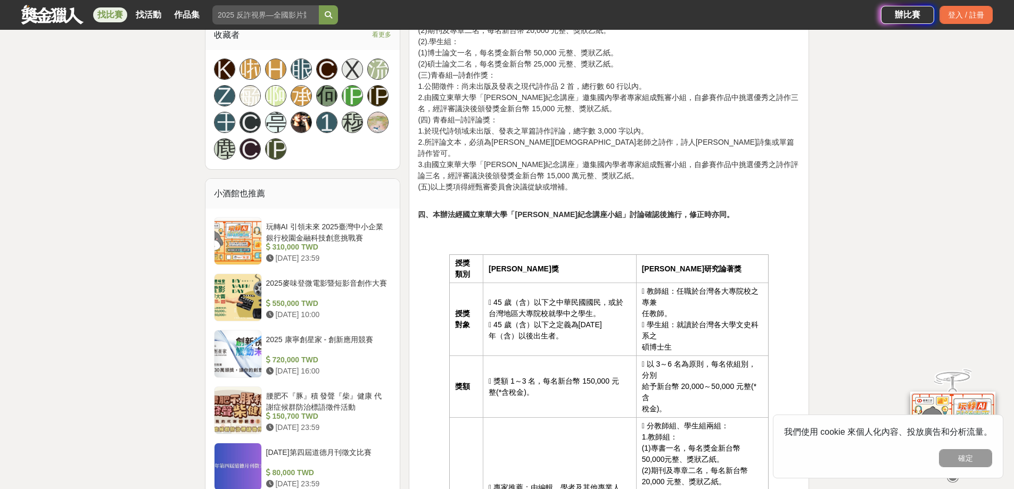
scroll to position [639, 0]
